Goal: Communication & Community: Answer question/provide support

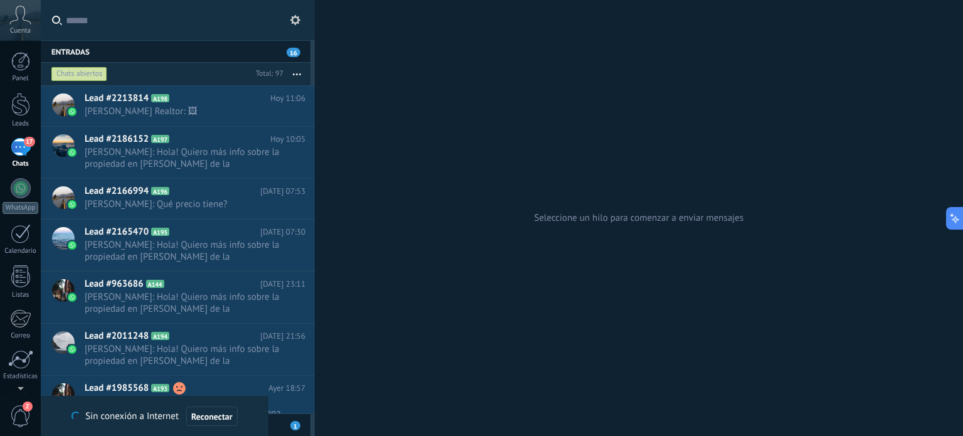
scroll to position [18, 0]
click at [192, 201] on span "[PERSON_NAME]: Qué precio tiene?" at bounding box center [183, 204] width 197 height 12
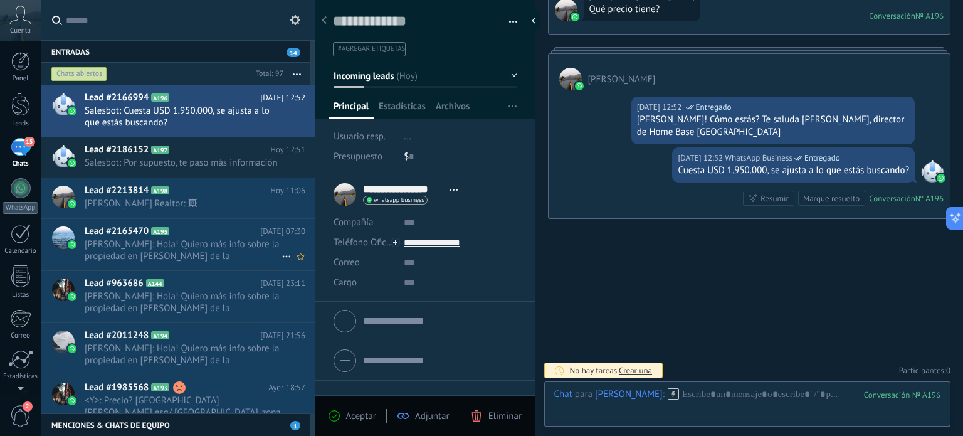
click at [170, 262] on span "[PERSON_NAME]: Hola! Quiero más info sobre la propiedad en [PERSON_NAME] de la …" at bounding box center [183, 250] width 197 height 24
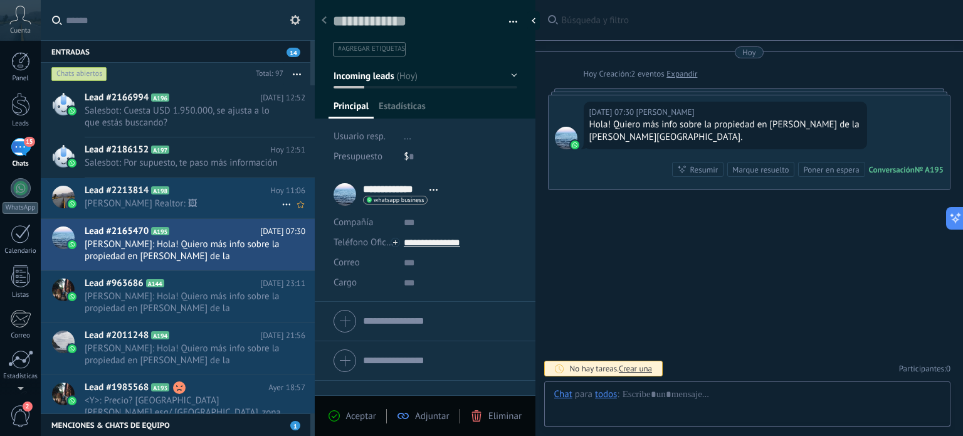
scroll to position [18, 0]
click at [202, 197] on h2 "Lead #2213814 A198" at bounding box center [178, 190] width 186 height 13
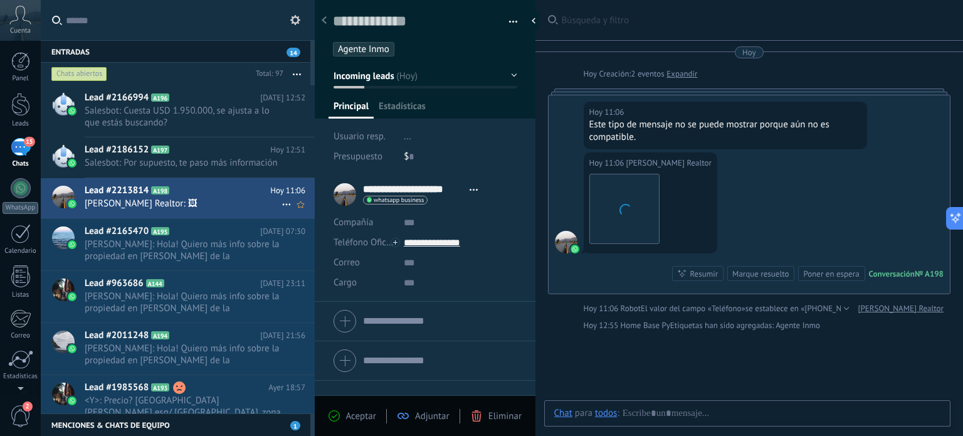
scroll to position [4, 0]
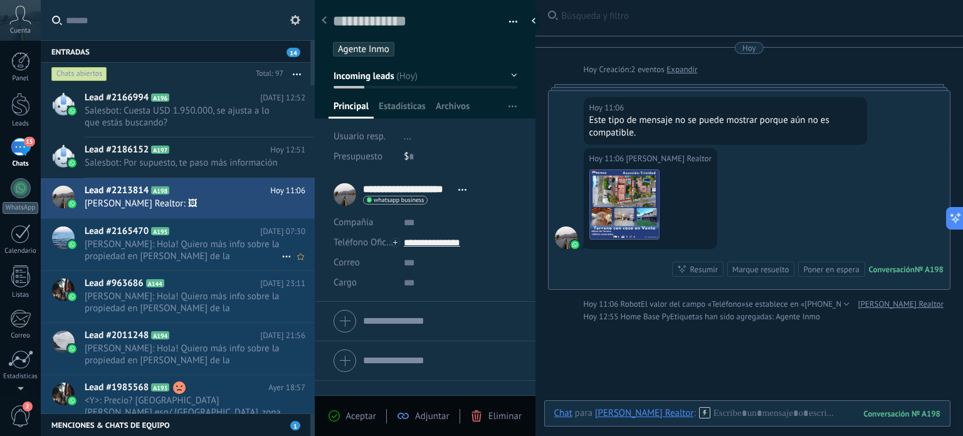
click at [204, 238] on h2 "Lead #2165470 A195" at bounding box center [173, 231] width 176 height 13
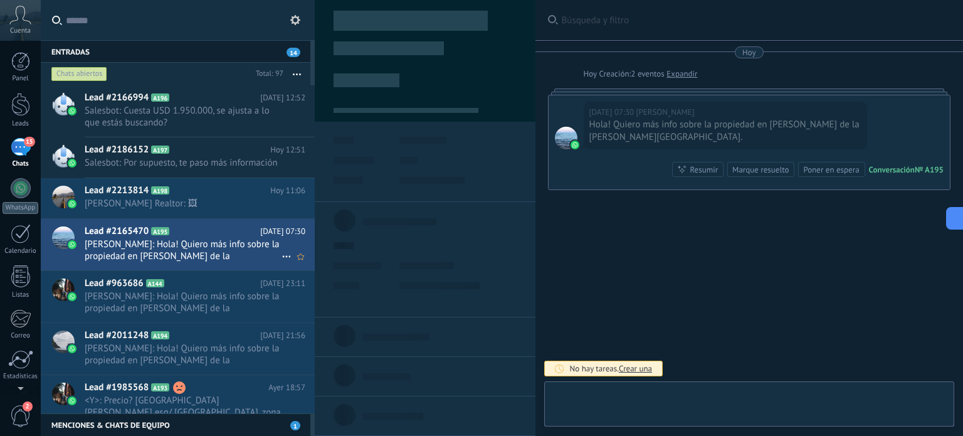
type textarea "**********"
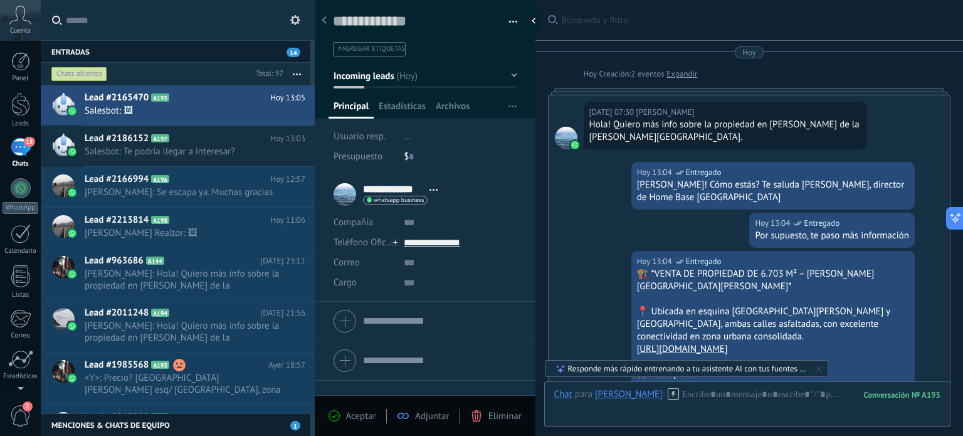
scroll to position [2391, 0]
